Goal: Entertainment & Leisure: Consume media (video, audio)

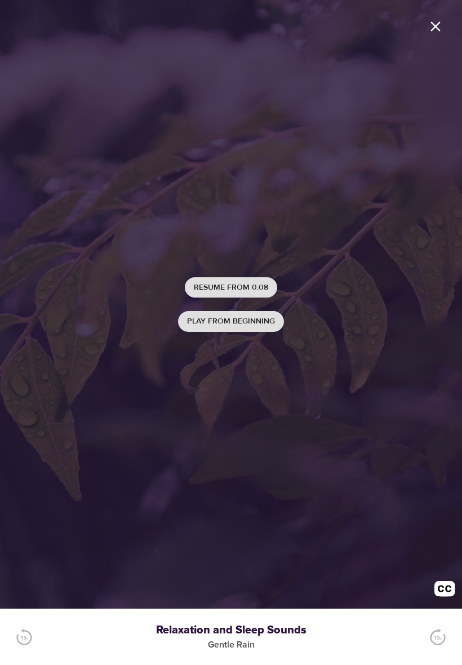
click at [268, 322] on span "Play from beginning" at bounding box center [231, 322] width 88 height 14
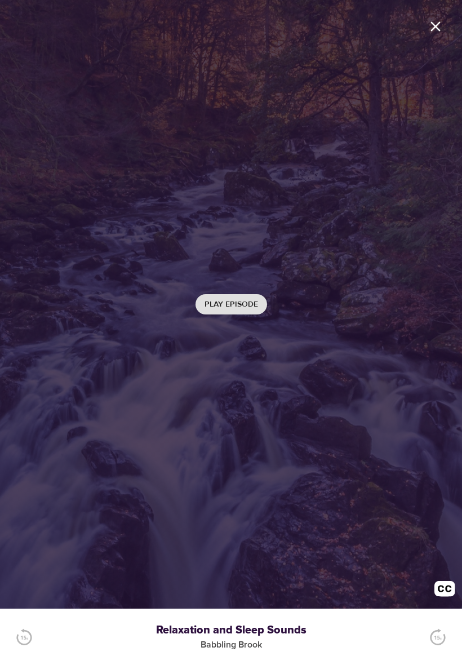
click at [249, 303] on span "Play Episode" at bounding box center [232, 305] width 54 height 14
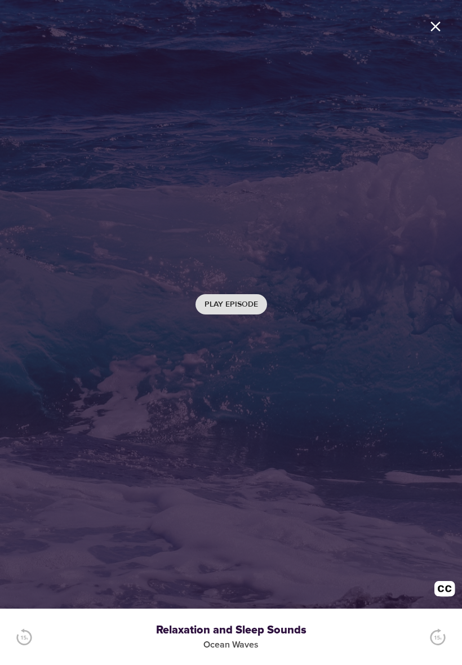
click at [260, 303] on button "Play Episode" at bounding box center [232, 304] width 72 height 21
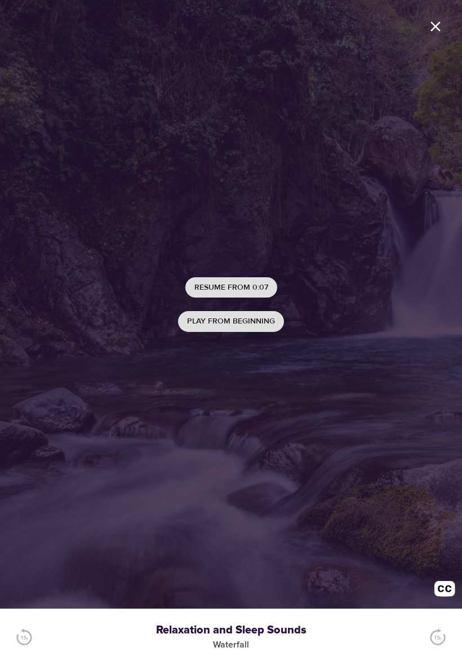
click at [256, 320] on span "Play from beginning" at bounding box center [231, 322] width 88 height 14
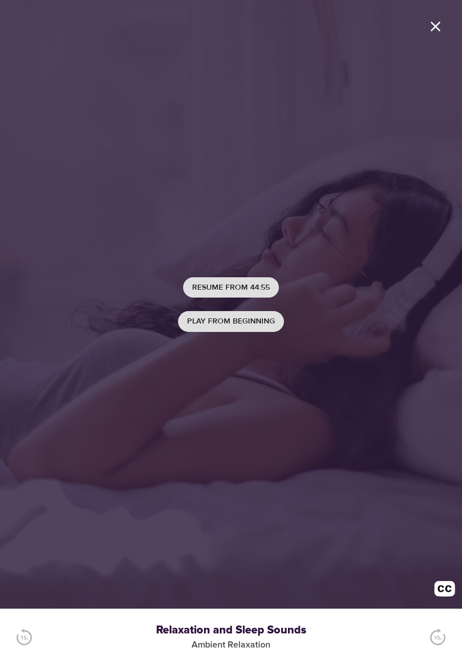
click at [271, 322] on span "Play from beginning" at bounding box center [231, 322] width 88 height 14
